Goal: Information Seeking & Learning: Learn about a topic

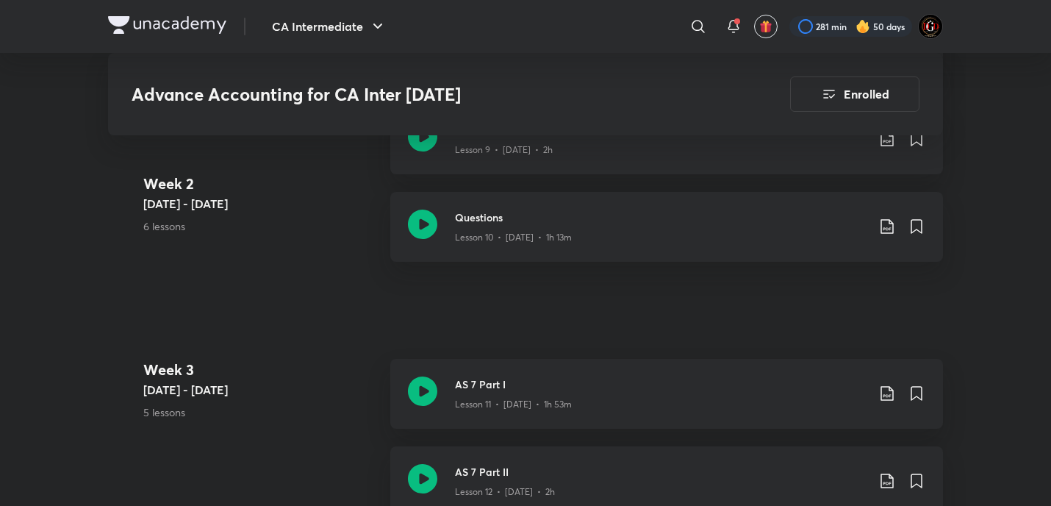
scroll to position [1497, 0]
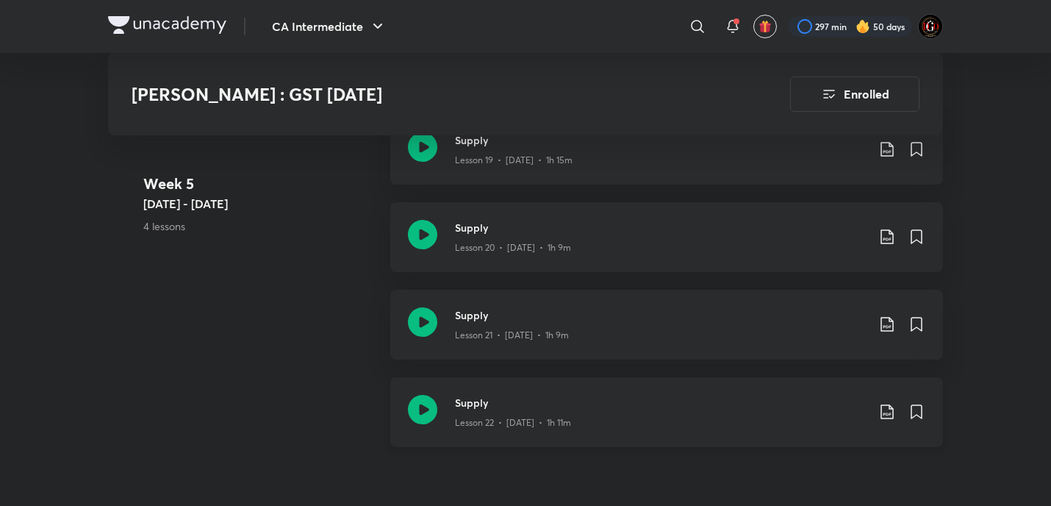
scroll to position [3038, 0]
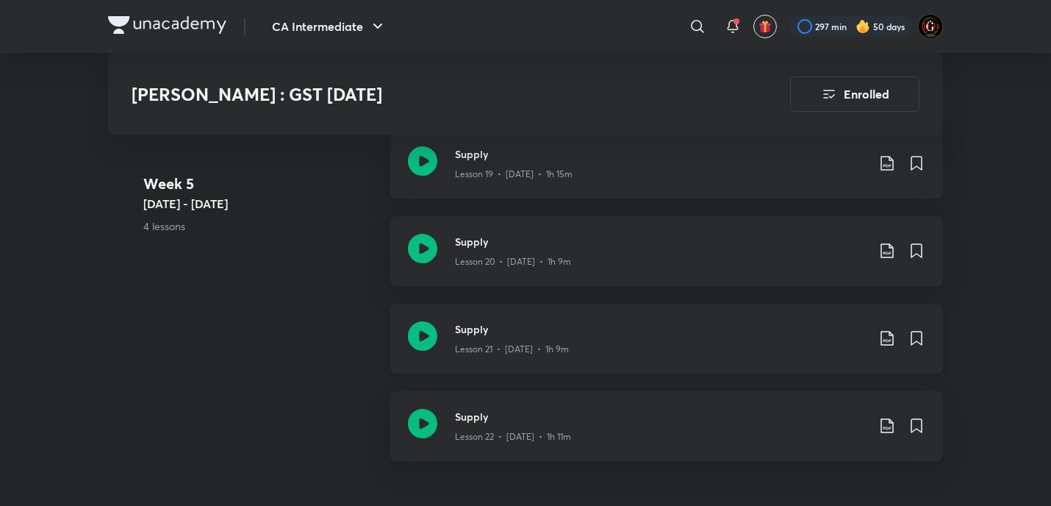
click at [881, 329] on icon at bounding box center [887, 338] width 18 height 18
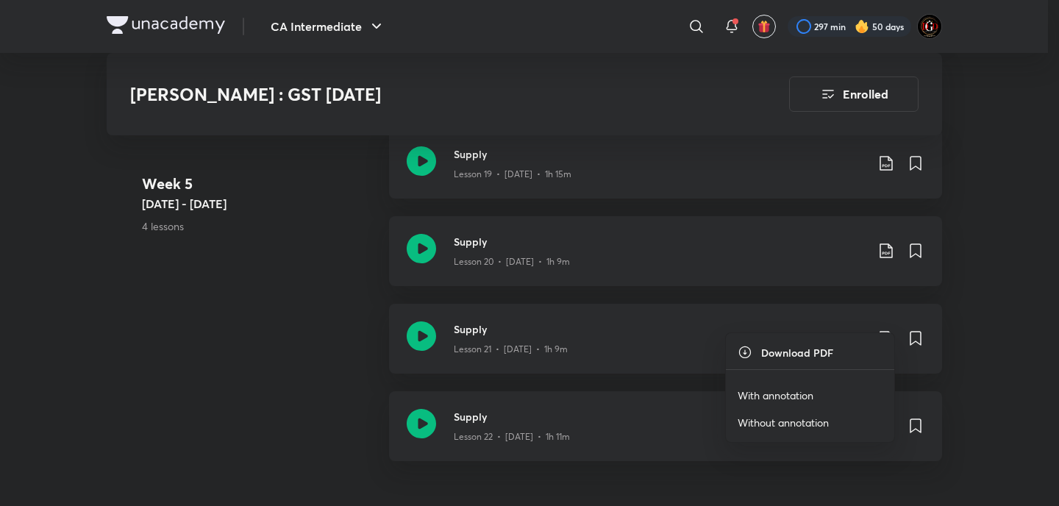
click at [803, 394] on p "With annotation" at bounding box center [775, 394] width 76 height 15
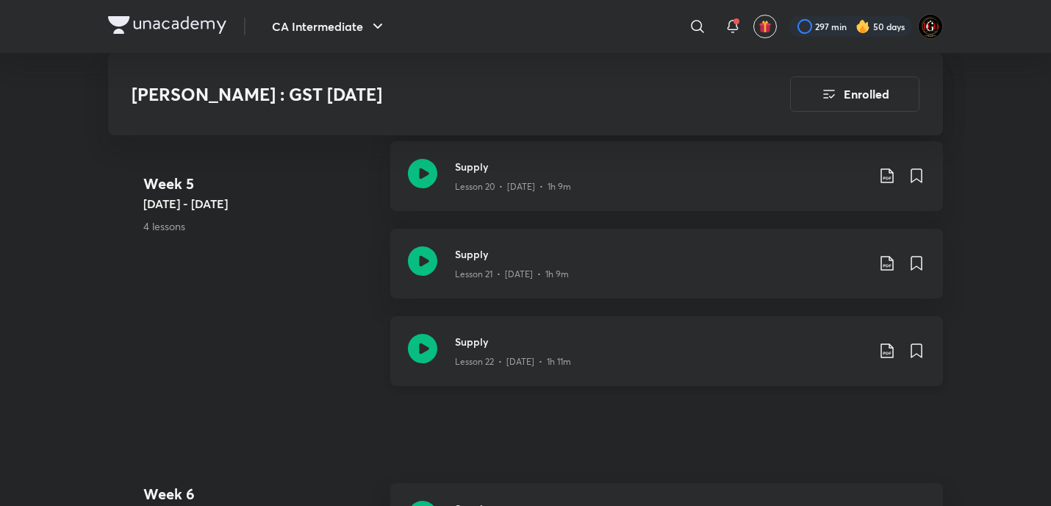
scroll to position [3136, 0]
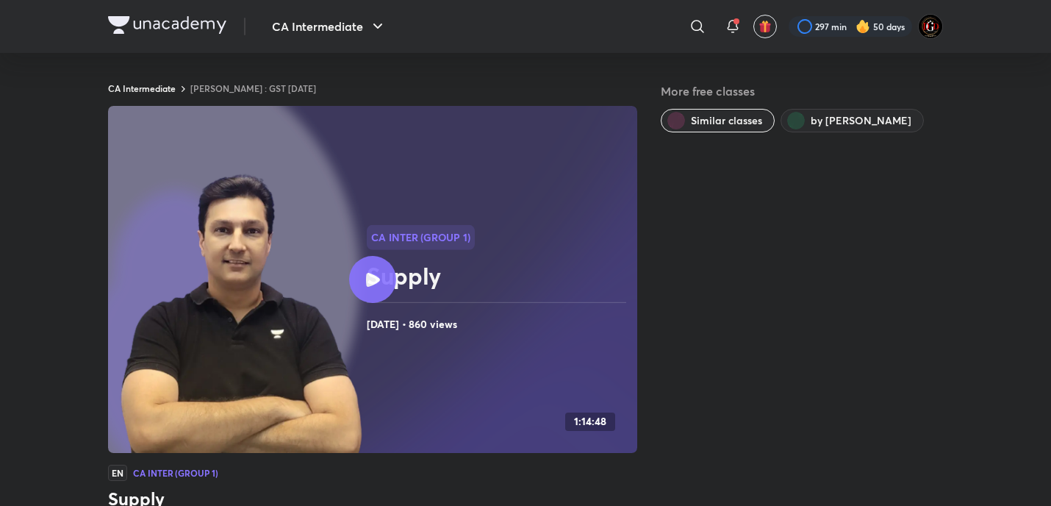
click at [362, 290] on div at bounding box center [372, 279] width 47 height 47
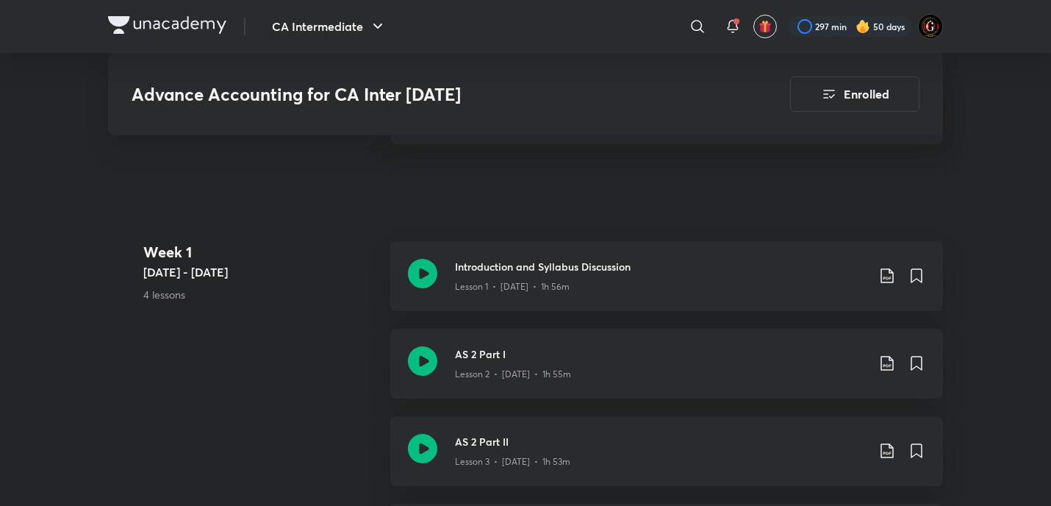
scroll to position [784, 0]
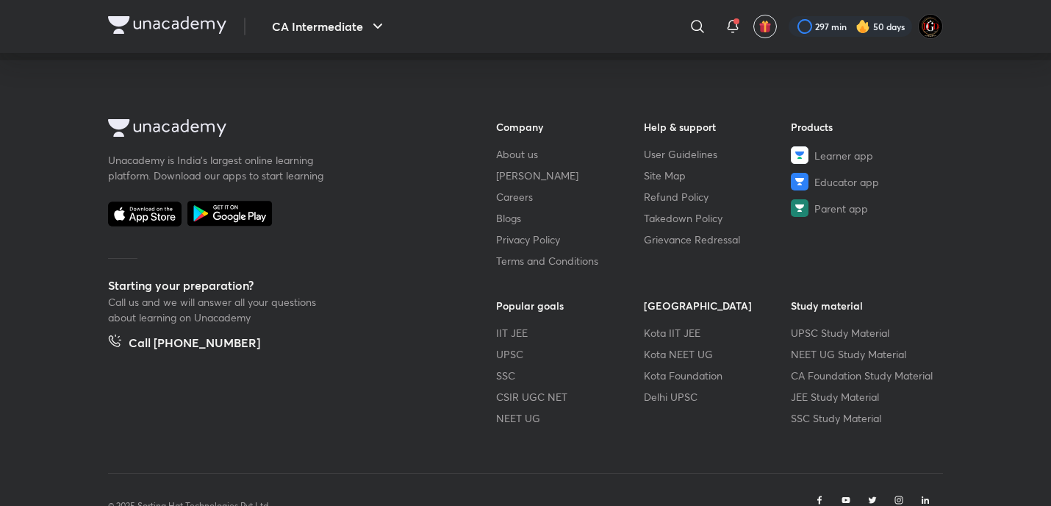
scroll to position [875, 0]
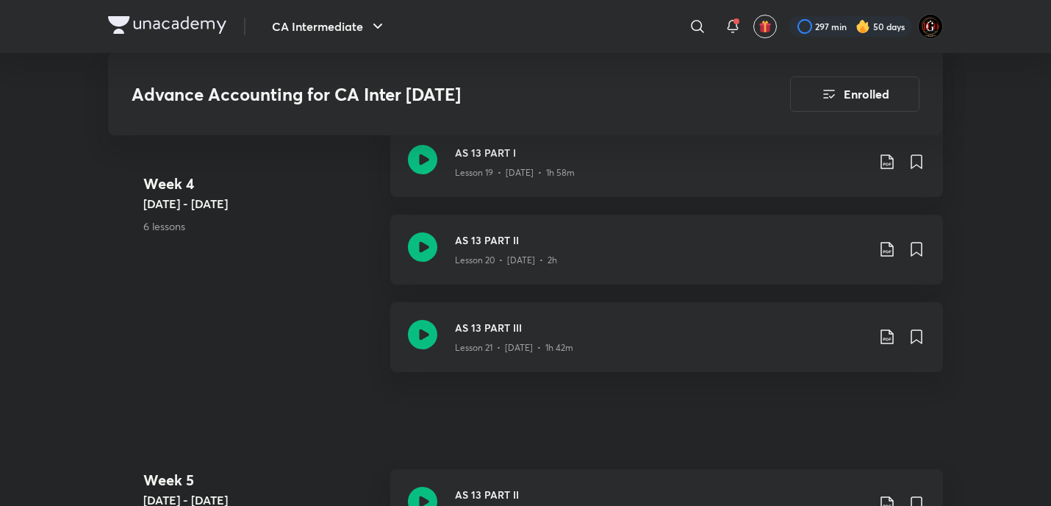
scroll to position [2687, 0]
